Goal: Check status

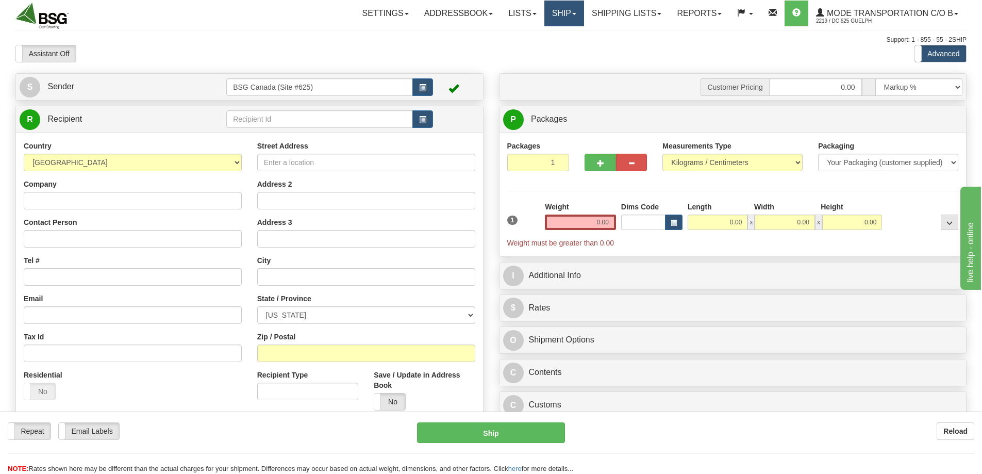
click at [553, 7] on link "Ship" at bounding box center [564, 14] width 40 height 26
click at [629, 6] on link "Shipping lists" at bounding box center [626, 14] width 85 height 26
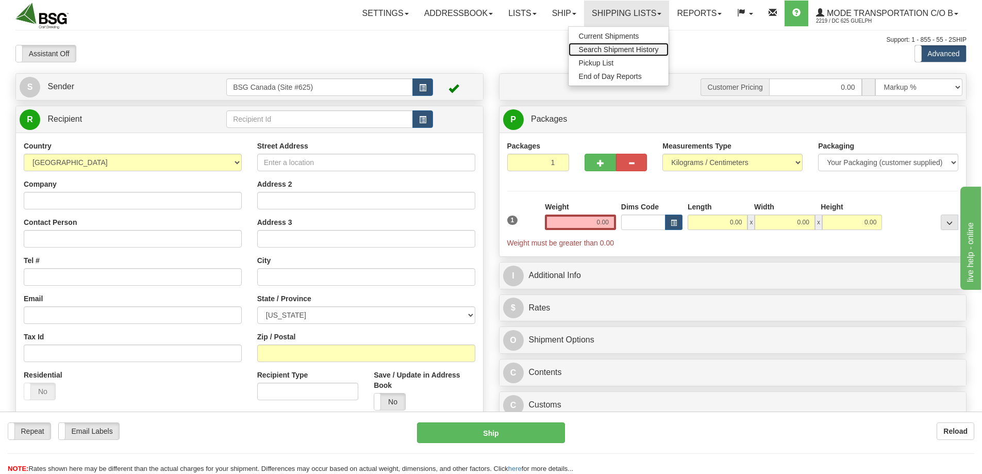
click at [599, 46] on span "Search Shipment History" at bounding box center [619, 49] width 80 height 8
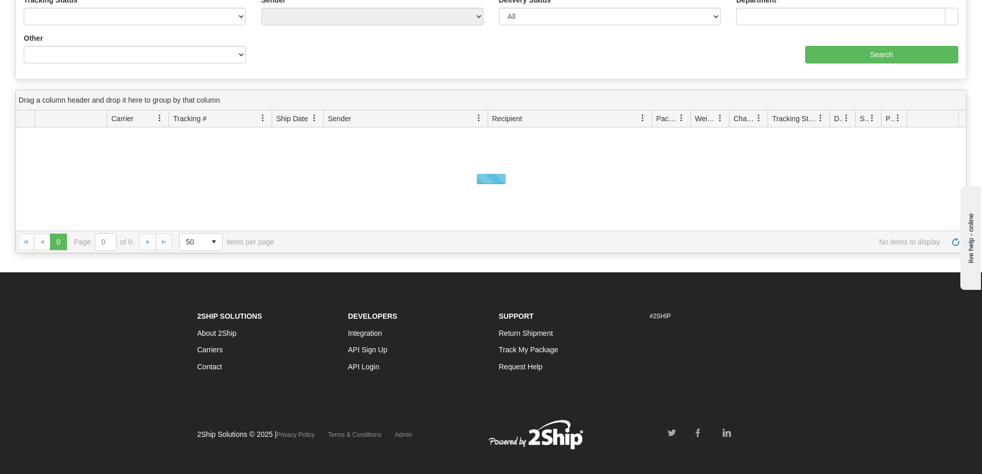
scroll to position [206, 0]
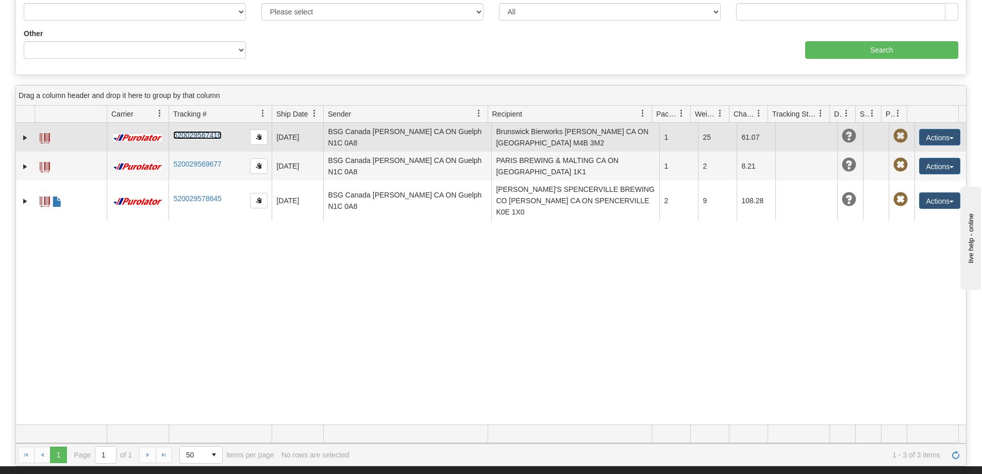
click at [220, 131] on link "520029567416" at bounding box center [197, 135] width 48 height 8
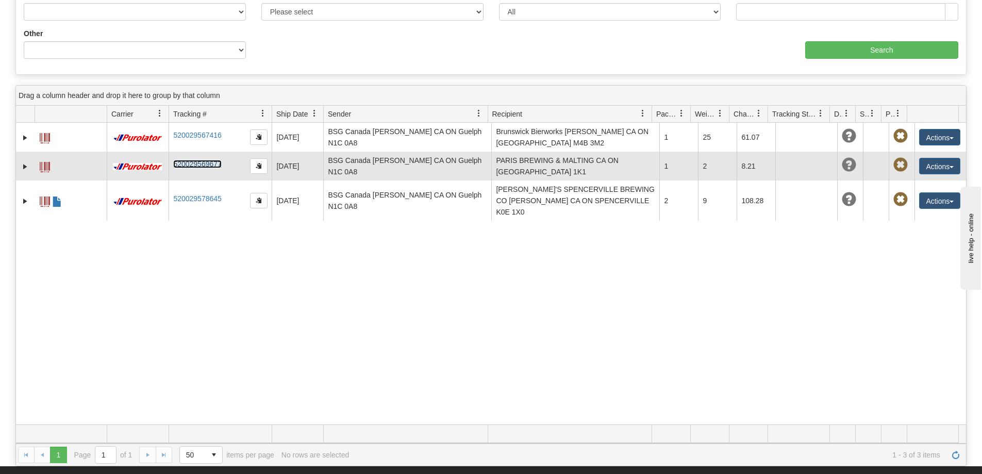
click at [195, 166] on link "520029569677" at bounding box center [197, 164] width 48 height 8
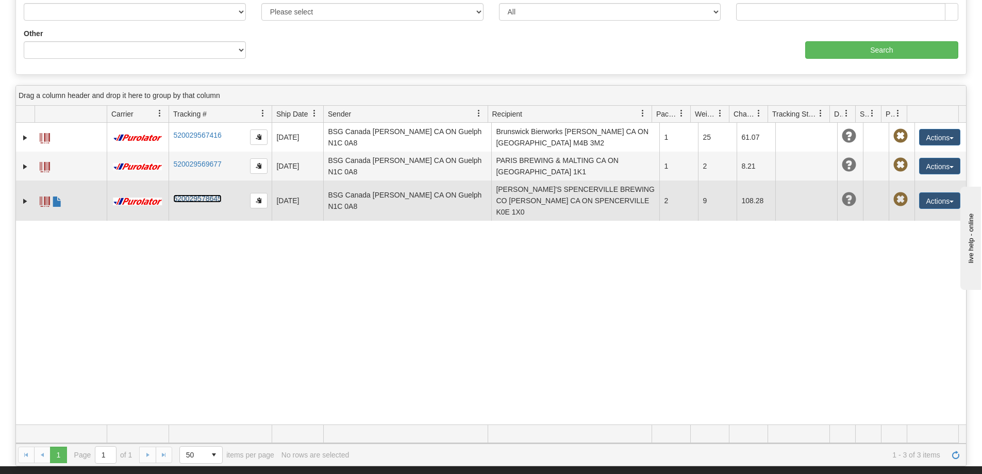
click at [211, 194] on link "520029578645" at bounding box center [197, 198] width 48 height 8
